Goal: Check status: Check status

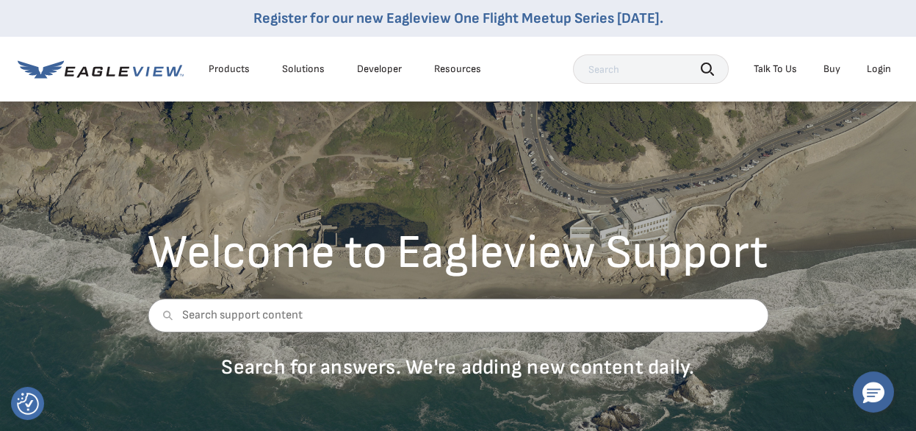
click at [879, 70] on div "Login" at bounding box center [879, 68] width 24 height 13
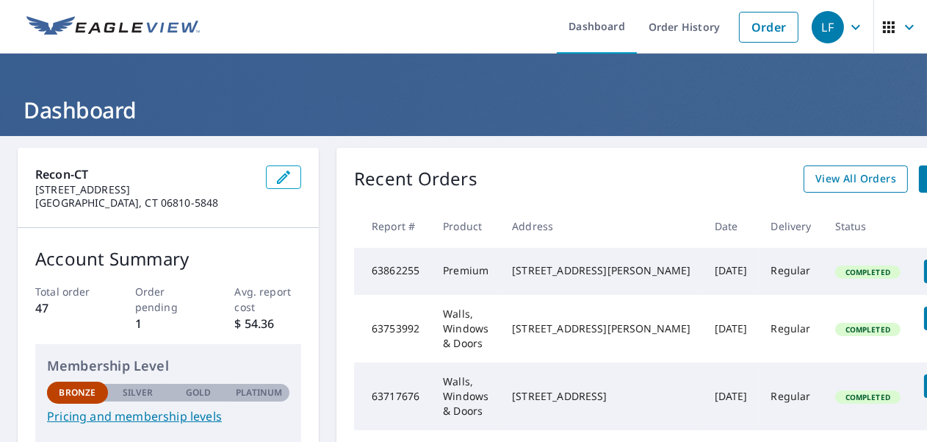
click at [819, 179] on span "View All Orders" at bounding box center [856, 179] width 81 height 18
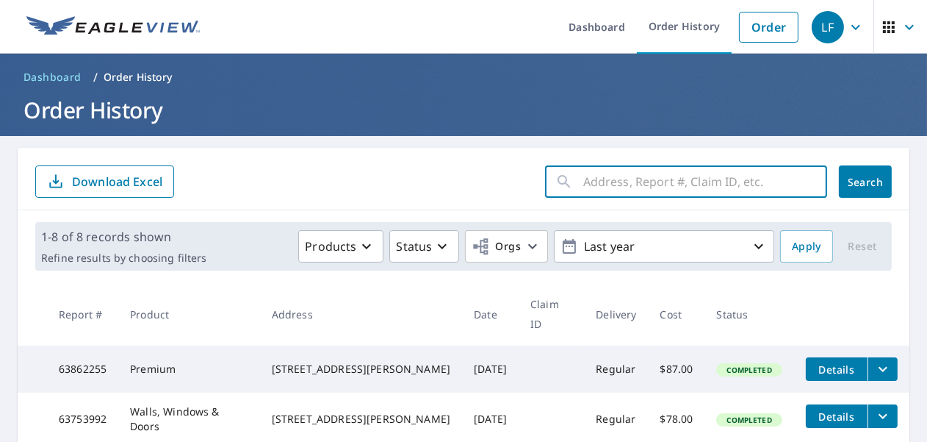
click at [628, 186] on input "text" at bounding box center [705, 181] width 244 height 41
type input "chamber"
click button "Search" at bounding box center [865, 181] width 53 height 32
